Goal: Navigation & Orientation: Find specific page/section

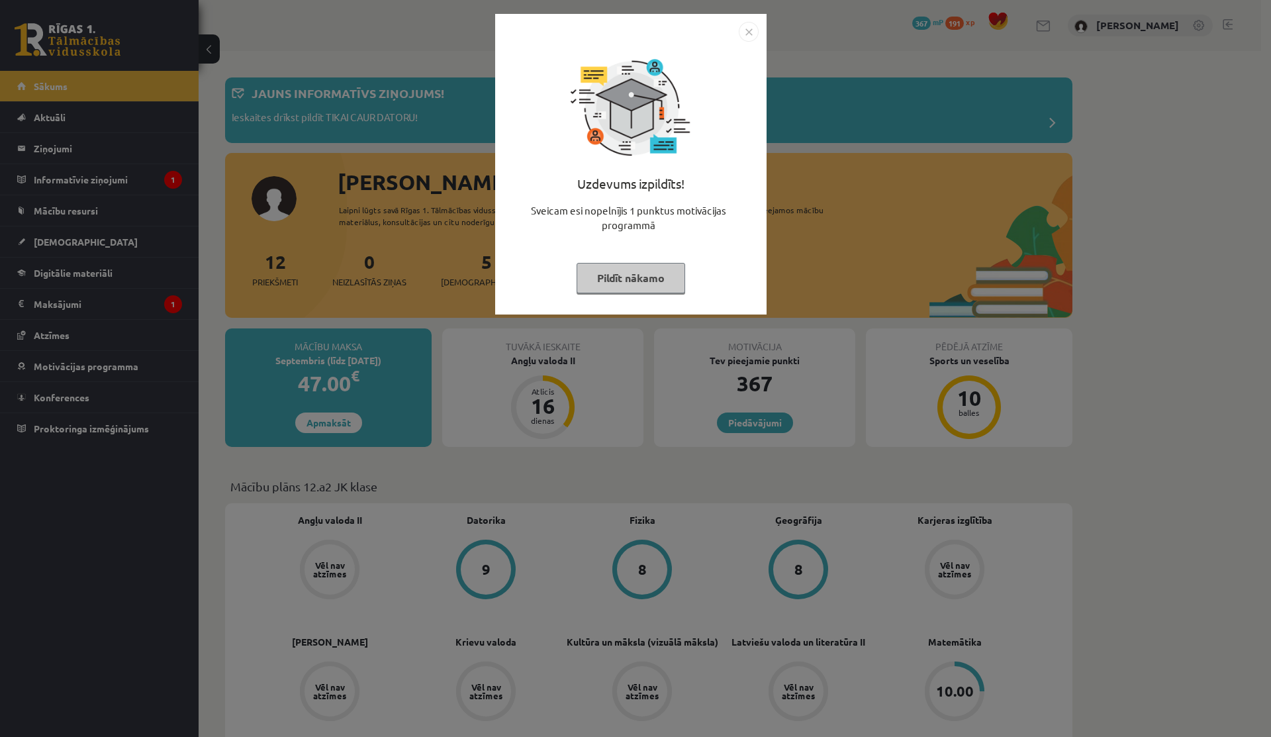
click at [610, 269] on button "Pildīt nākamo" at bounding box center [630, 278] width 109 height 30
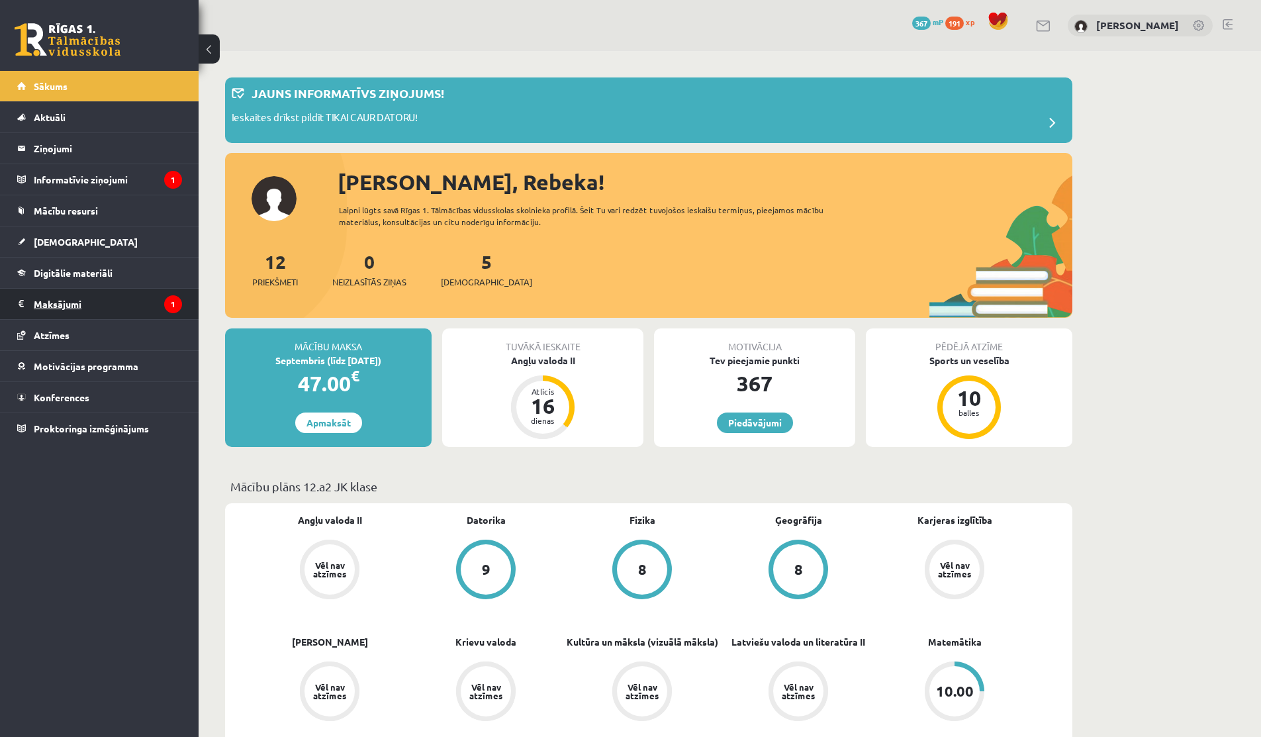
click at [113, 303] on legend "Maksājumi 1" at bounding box center [108, 304] width 148 height 30
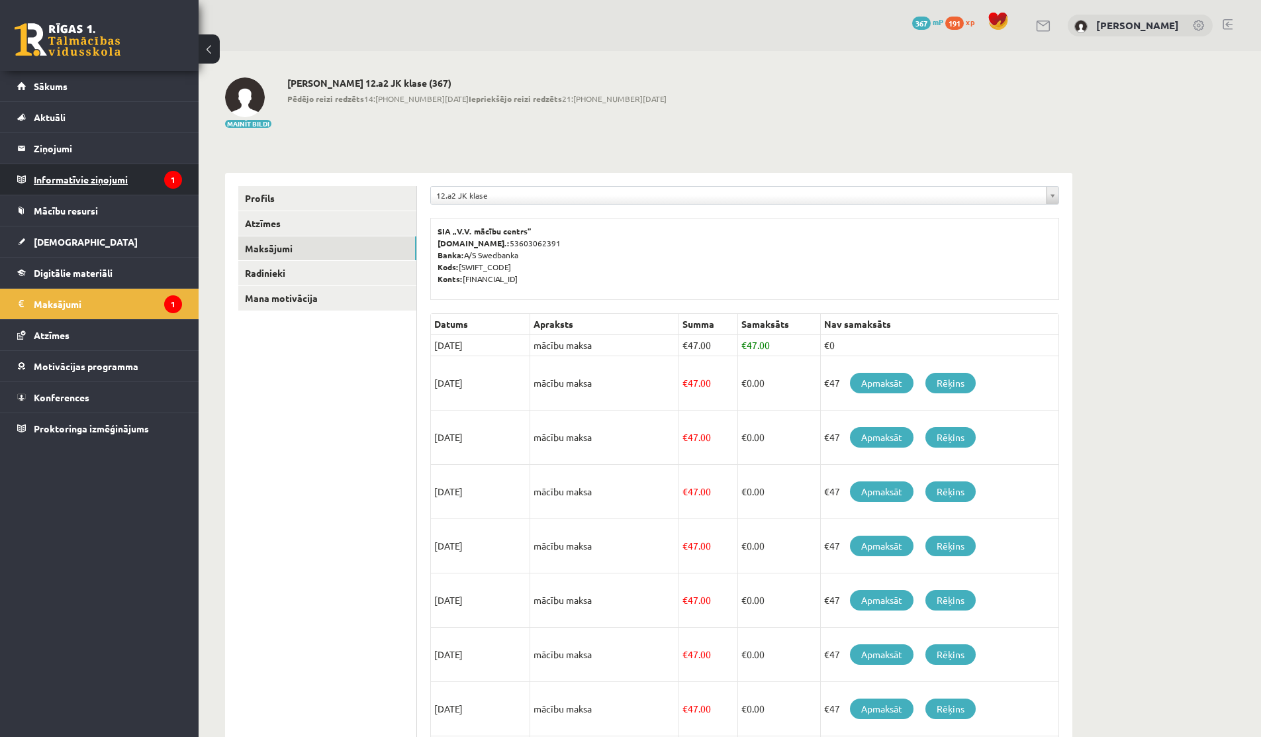
click at [134, 186] on legend "Informatīvie ziņojumi 1" at bounding box center [108, 179] width 148 height 30
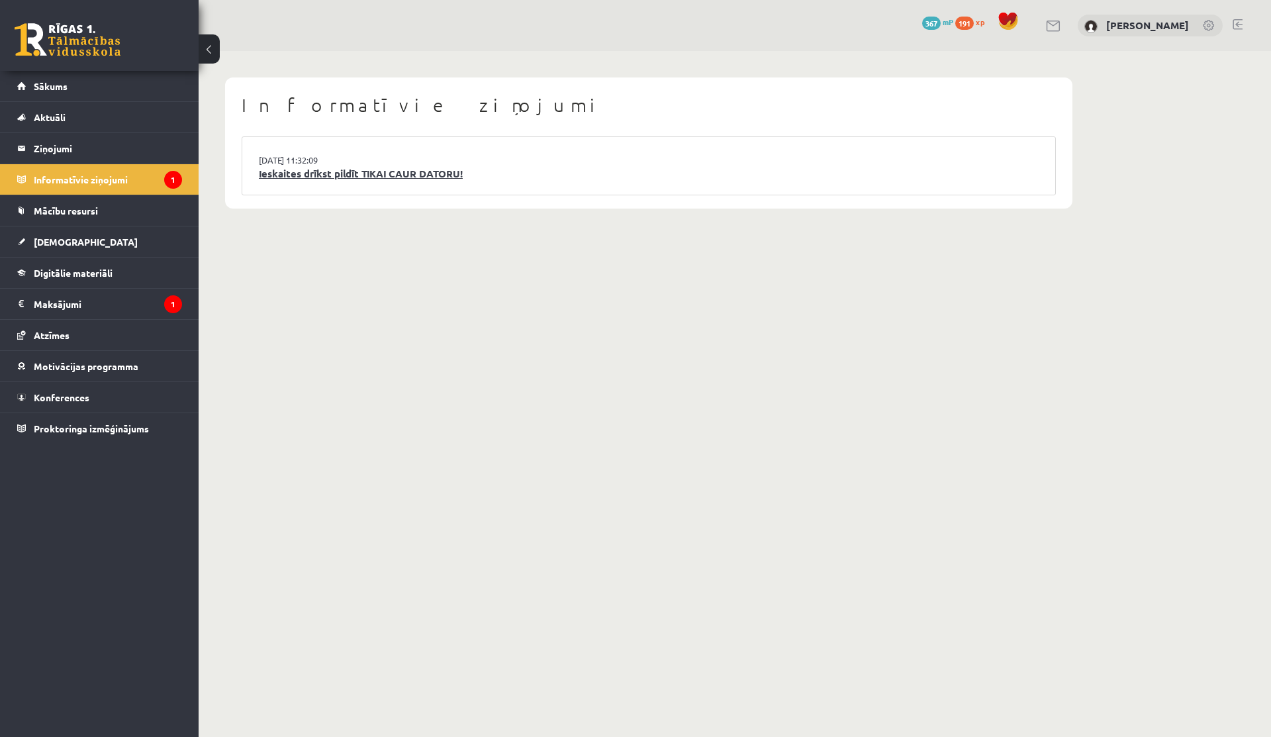
click at [392, 180] on link "Ieskaites drīkst pildīt TIKAI CAUR DATORU!" at bounding box center [649, 173] width 780 height 15
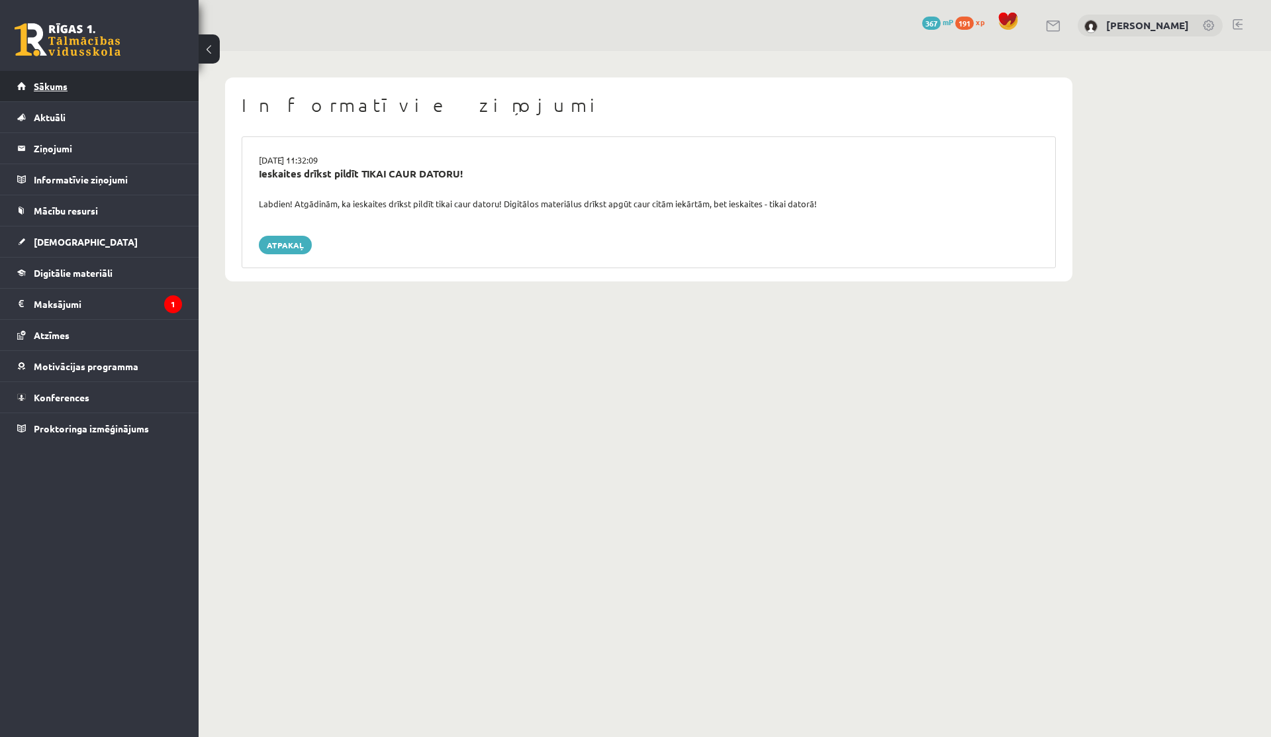
click at [43, 81] on span "Sākums" at bounding box center [51, 86] width 34 height 12
